Goal: Manage account settings

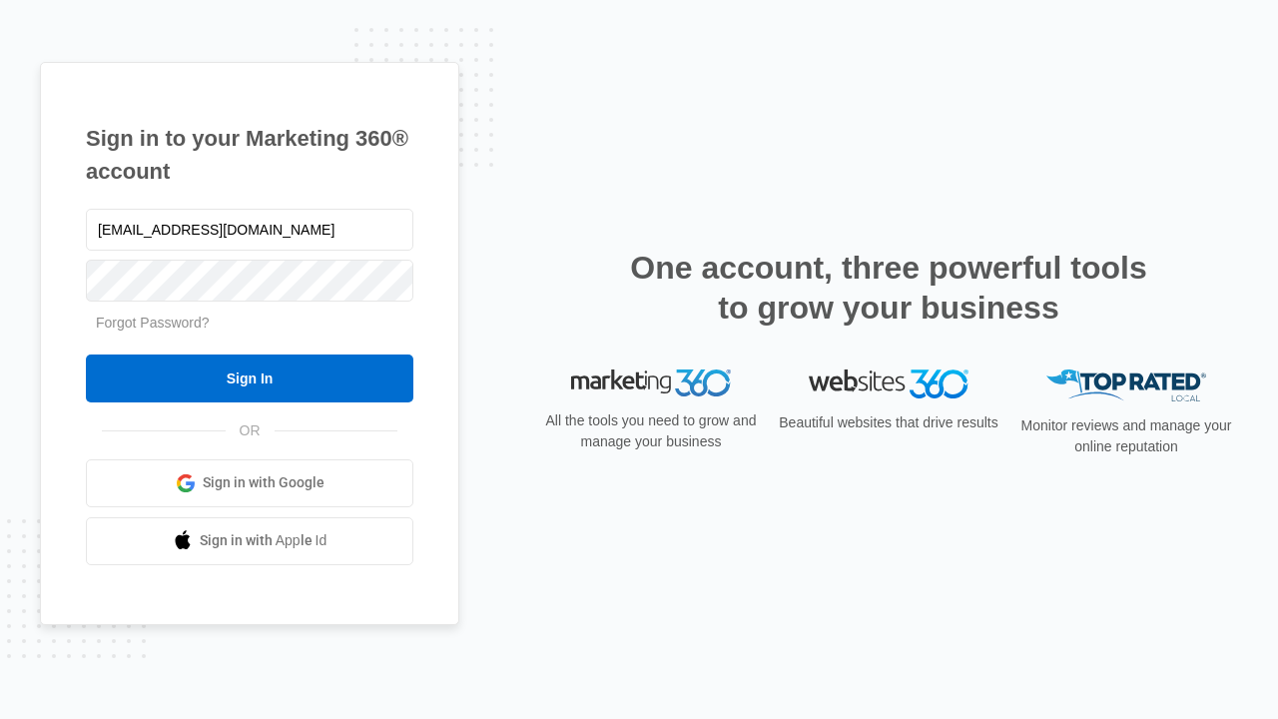
type input "[EMAIL_ADDRESS][DOMAIN_NAME]"
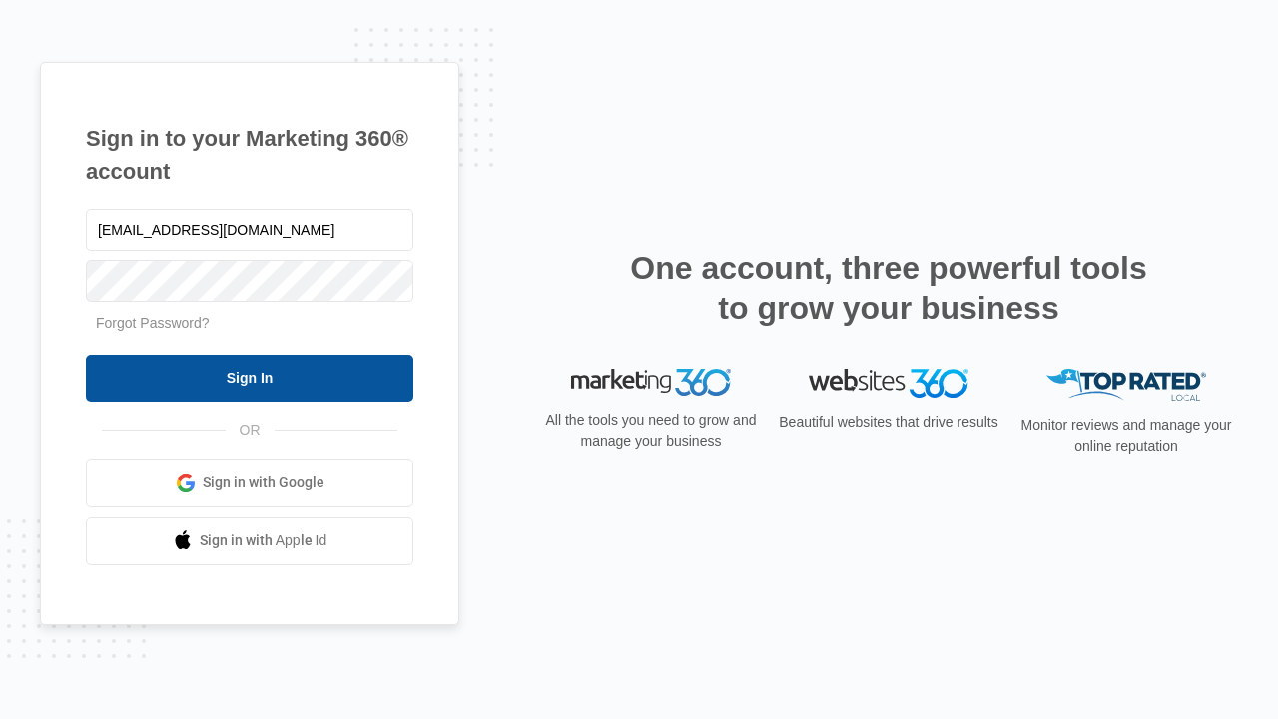
click at [250, 377] on input "Sign In" at bounding box center [250, 378] width 328 height 48
